Goal: Task Accomplishment & Management: Use online tool/utility

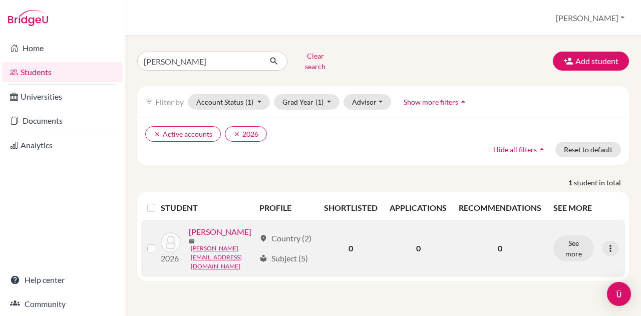
click at [207, 226] on link "[PERSON_NAME]" at bounding box center [220, 232] width 63 height 12
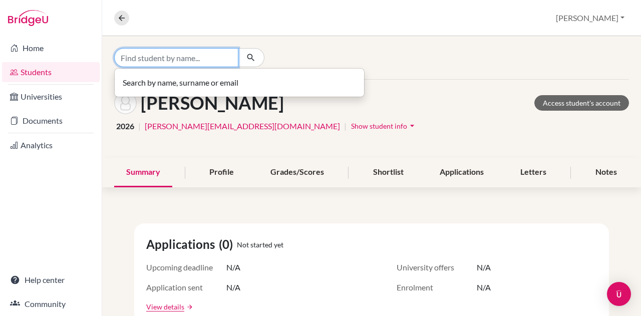
click at [151, 57] on input "Find student by name..." at bounding box center [176, 57] width 124 height 19
type input "[PERSON_NAME]"
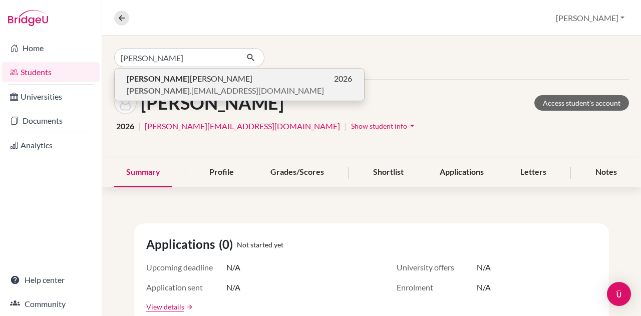
click at [154, 76] on span "[PERSON_NAME]" at bounding box center [190, 79] width 126 height 12
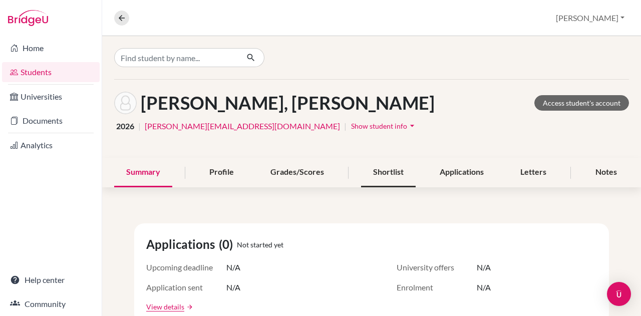
click at [381, 167] on div "Shortlist" at bounding box center [388, 173] width 55 height 30
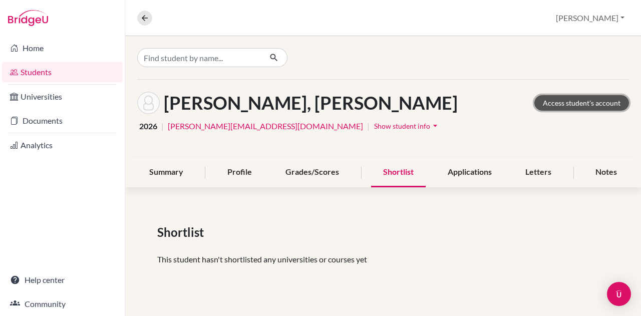
drag, startPoint x: 404, startPoint y: 163, endPoint x: 586, endPoint y: 102, distance: 192.7
click at [586, 102] on link "Access student's account" at bounding box center [581, 103] width 95 height 16
